Goal: Task Accomplishment & Management: Use online tool/utility

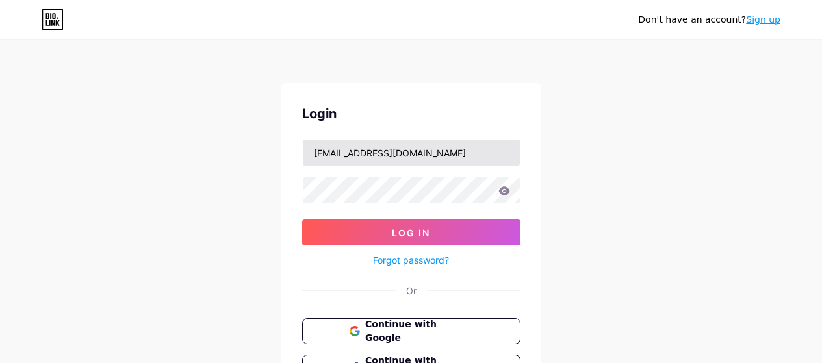
click at [343, 157] on input "[EMAIL_ADDRESS][DOMAIN_NAME]" at bounding box center [411, 153] width 217 height 26
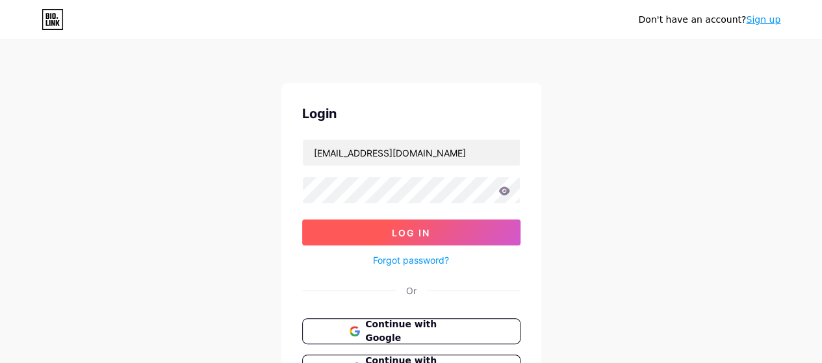
click at [351, 232] on button "Log In" at bounding box center [411, 233] width 218 height 26
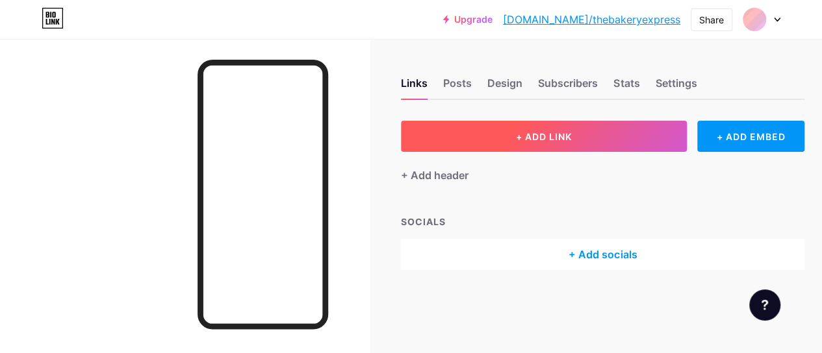
click at [554, 141] on span "+ ADD LINK" at bounding box center [544, 136] width 56 height 11
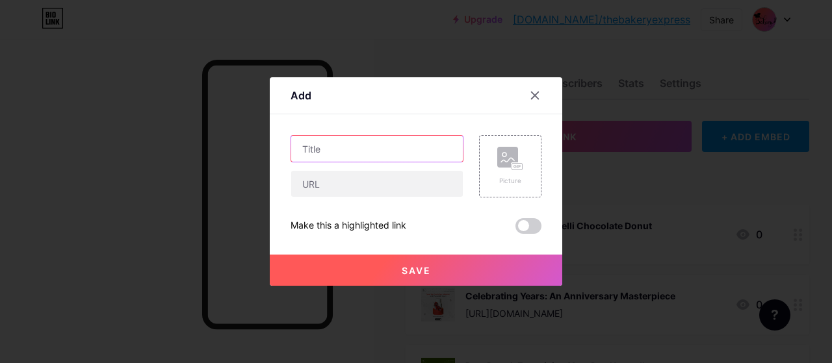
click at [318, 142] on input "text" at bounding box center [377, 149] width 172 height 26
paste input "Celebrate Love in Style: Discover How the Ideal Cake Enhances Your Anniversary!"
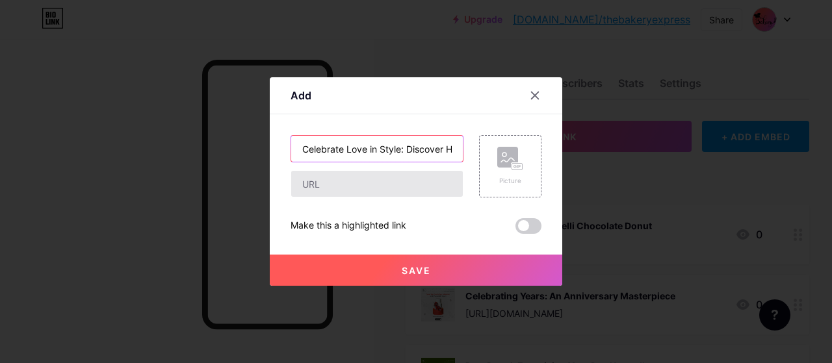
scroll to position [0, 200]
type input "Celebrate Love in Style: Discover How the Ideal Cake Enhances Your Anniversary!"
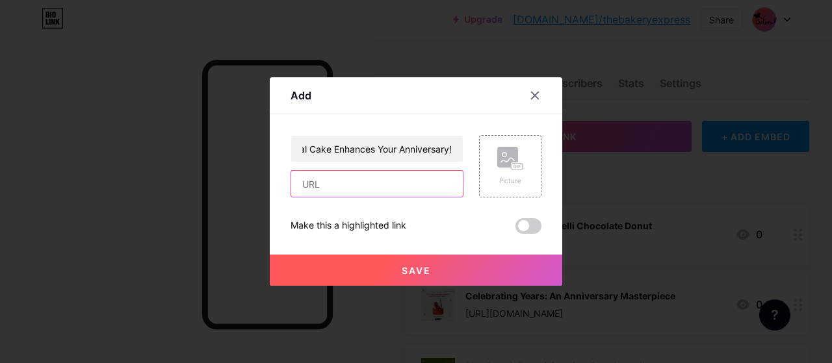
click at [323, 183] on input "text" at bounding box center [377, 184] width 172 height 26
paste input "[URL][DOMAIN_NAME]"
type input "[URL][DOMAIN_NAME]"
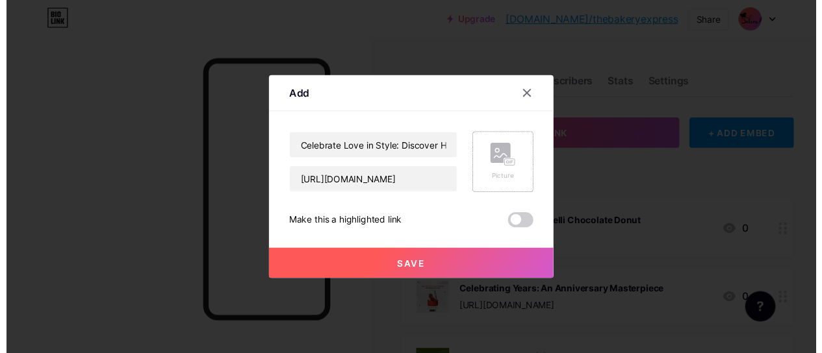
scroll to position [0, 0]
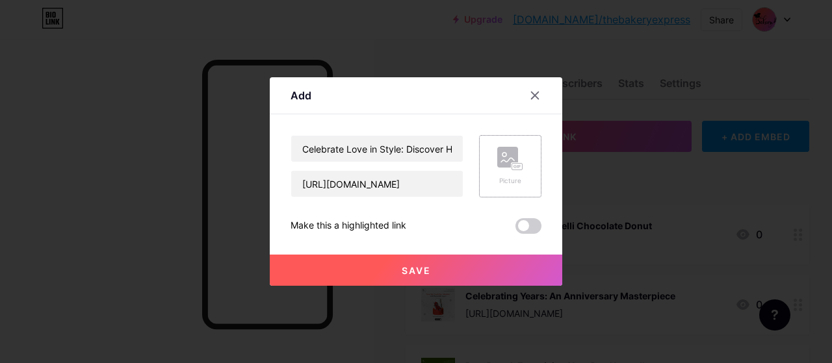
click at [498, 160] on rect at bounding box center [507, 157] width 21 height 21
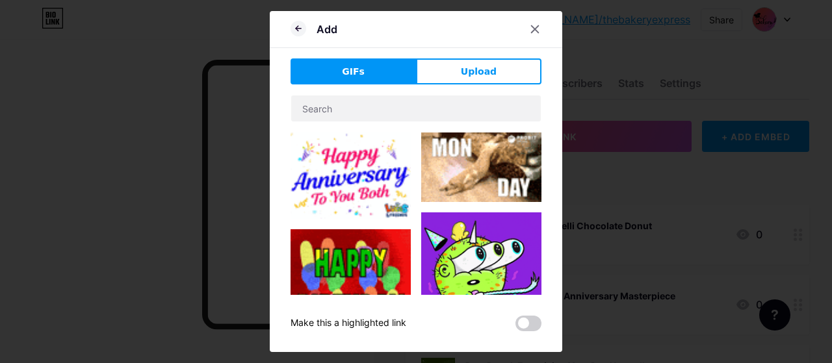
click at [497, 85] on div "GIFs Upload Content YouTube Play YouTube video without leaving your page. ADD V…" at bounding box center [415, 194] width 251 height 273
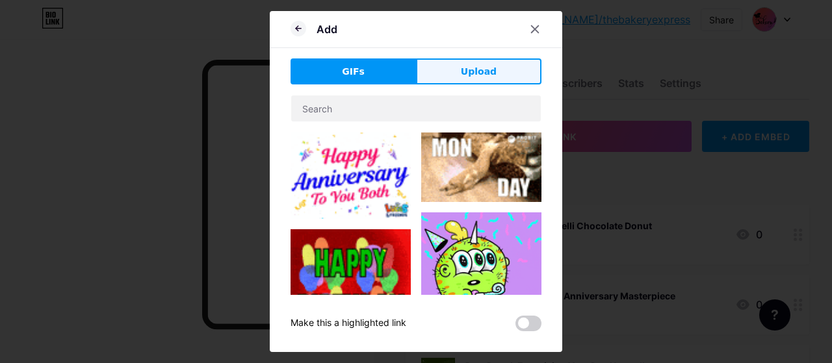
click at [490, 69] on span "Upload" at bounding box center [479, 72] width 36 height 14
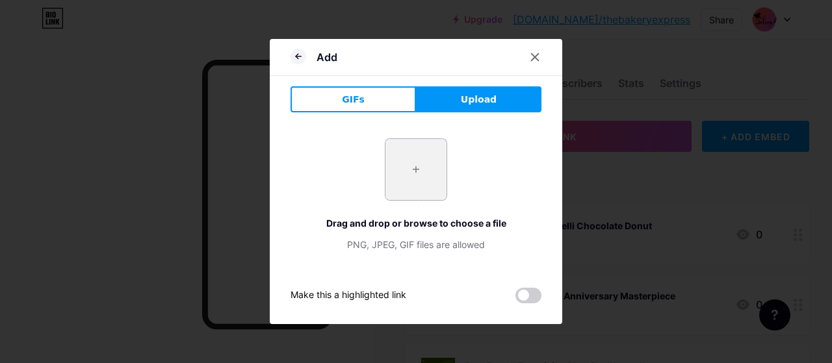
click at [429, 154] on input "file" at bounding box center [415, 169] width 61 height 61
type input "C:\fakepath\Wedding Anniversary Cake (1).png"
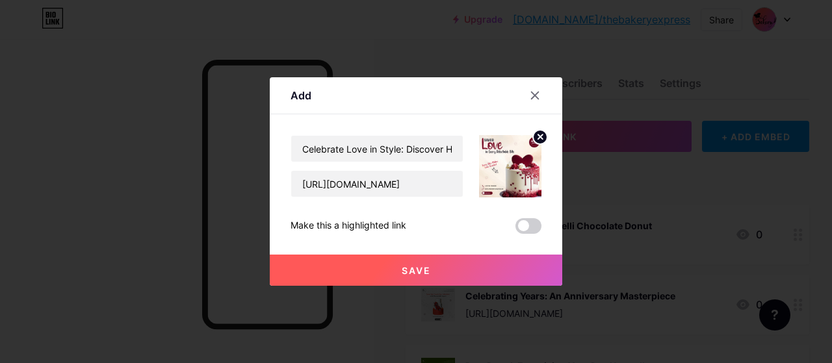
click at [411, 265] on span "Save" at bounding box center [416, 270] width 29 height 11
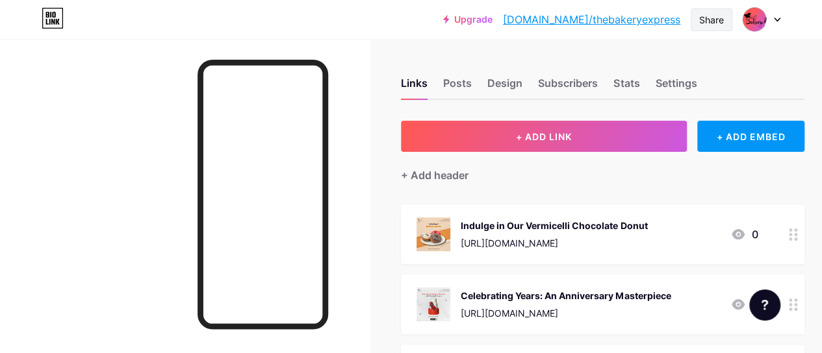
click at [700, 17] on div "Share" at bounding box center [711, 20] width 25 height 14
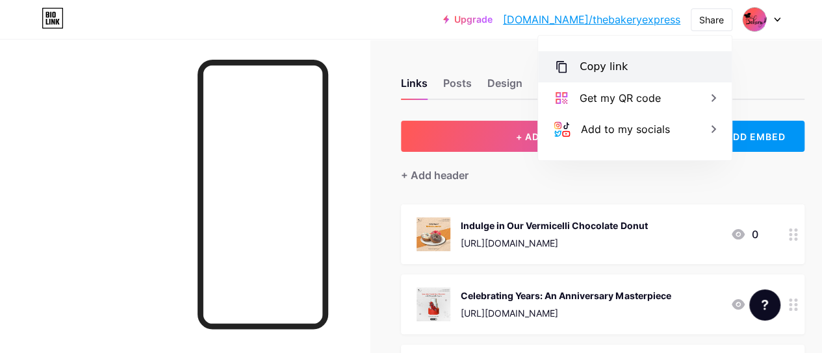
click at [647, 58] on div "Copy link" at bounding box center [635, 66] width 194 height 31
